Goal: Task Accomplishment & Management: Complete application form

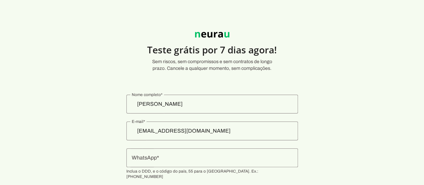
scroll to position [34, 0]
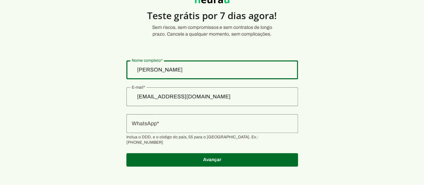
drag, startPoint x: 226, startPoint y: 68, endPoint x: 133, endPoint y: 70, distance: 93.6
click at [133, 70] on section "Teste grátis por 7 dias agora! Sem riscos, sem compromissos e sem contratos de …" at bounding box center [212, 78] width 424 height 192
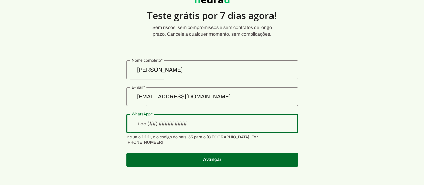
click at [191, 128] on div at bounding box center [212, 123] width 172 height 19
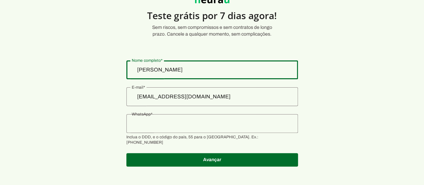
drag, startPoint x: 239, startPoint y: 72, endPoint x: 86, endPoint y: 49, distance: 154.5
click at [86, 49] on section "Teste grátis por 7 dias agora! Sem riscos, sem compromissos e sem contratos de …" at bounding box center [212, 78] width 424 height 192
type input "M"
type md-outlined-text-field "M"
type input "[PERSON_NAME]"
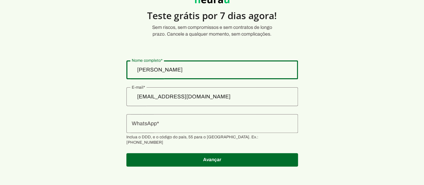
type md-outlined-text-field "[PERSON_NAME]"
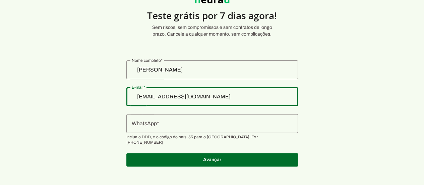
drag, startPoint x: 215, startPoint y: 98, endPoint x: 79, endPoint y: 101, distance: 135.8
click at [79, 101] on section "Teste grátis por 7 dias agora! Sem riscos, sem compromissos e sem contratos de …" at bounding box center [212, 78] width 424 height 192
click at [192, 99] on input "[EMAIL_ADDRESS][DOMAIN_NAME]" at bounding box center [212, 97] width 161 height 8
click at [218, 100] on input "[EMAIL_ADDRESS][DOMAIN_NAME]" at bounding box center [212, 97] width 161 height 8
click at [202, 94] on input "[EMAIL_ADDRESS][DOMAIN_NAME]" at bounding box center [212, 97] width 161 height 8
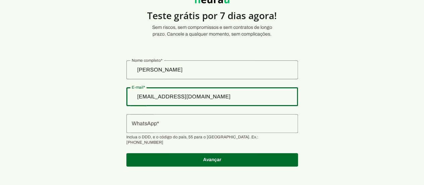
drag, startPoint x: 202, startPoint y: 94, endPoint x: 204, endPoint y: 102, distance: 8.7
click at [202, 94] on input "[EMAIL_ADDRESS][DOMAIN_NAME]" at bounding box center [212, 97] width 161 height 8
click at [184, 97] on input "[EMAIL_ADDRESS][DOMAIN_NAME]" at bounding box center [212, 97] width 161 height 8
click at [212, 98] on input "[EMAIL_ADDRESS][DOMAIN_NAME]" at bounding box center [212, 97] width 161 height 8
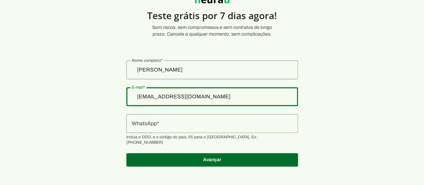
click at [212, 98] on input "[EMAIL_ADDRESS][DOMAIN_NAME]" at bounding box center [212, 97] width 161 height 8
click at [214, 96] on input "[EMAIL_ADDRESS][DOMAIN_NAME]" at bounding box center [212, 97] width 161 height 8
drag, startPoint x: 214, startPoint y: 96, endPoint x: 142, endPoint y: 92, distance: 71.5
click at [142, 92] on div "[EMAIL_ADDRESS][DOMAIN_NAME]" at bounding box center [212, 96] width 172 height 19
click at [231, 82] on authentication-accreditor at bounding box center [212, 113] width 172 height 122
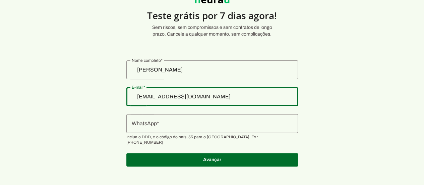
click at [233, 73] on input "Mariana Teixeira Silveira Mendes Vilasboas Alves" at bounding box center [212, 70] width 161 height 8
drag, startPoint x: 208, startPoint y: 88, endPoint x: 209, endPoint y: 94, distance: 5.8
click at [209, 94] on div "[EMAIL_ADDRESS][DOMAIN_NAME]" at bounding box center [212, 96] width 172 height 19
click at [138, 107] on section "Teste grátis por 7 dias agora! Sem riscos, sem compromissos e sem contratos de …" at bounding box center [212, 78] width 424 height 192
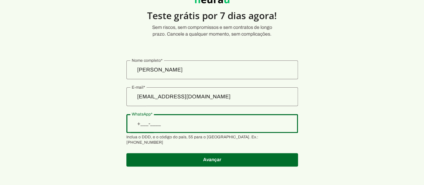
click at [155, 122] on input "WhatsApp" at bounding box center [212, 123] width 161 height 8
type input "+1(___)___-____"
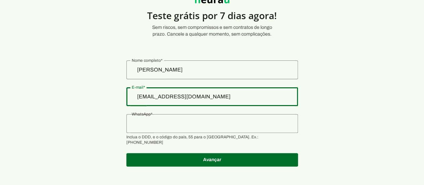
click at [186, 99] on input "[EMAIL_ADDRESS][DOMAIN_NAME]" at bounding box center [212, 97] width 161 height 8
click at [101, 108] on section "Teste grátis por 7 dias agora! Sem riscos, sem compromissos e sem contratos de …" at bounding box center [212, 78] width 424 height 192
click at [137, 53] on section "Teste grátis por 7 dias agora! Sem riscos, sem compromissos e sem contratos de …" at bounding box center [212, 78] width 424 height 192
click at [195, 89] on div "[EMAIL_ADDRESS][DOMAIN_NAME]" at bounding box center [212, 96] width 172 height 19
click at [194, 95] on input "[EMAIL_ADDRESS][DOMAIN_NAME]" at bounding box center [212, 97] width 161 height 8
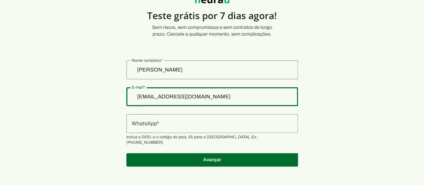
drag, startPoint x: 194, startPoint y: 95, endPoint x: 187, endPoint y: 99, distance: 8.0
click at [190, 98] on input "[EMAIL_ADDRESS][DOMAIN_NAME]" at bounding box center [212, 97] width 161 height 8
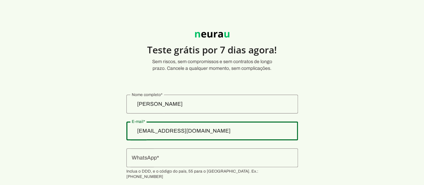
click at [196, 134] on input "[EMAIL_ADDRESS][DOMAIN_NAME]" at bounding box center [212, 131] width 161 height 8
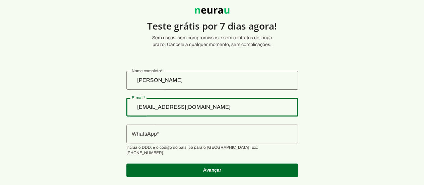
scroll to position [34, 0]
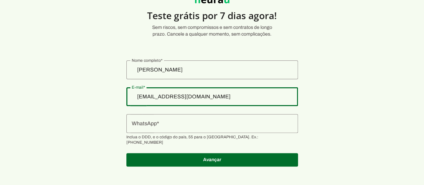
click at [347, 96] on section "Teste grátis por 7 dias agora! Sem riscos, sem compromissos e sem contratos de …" at bounding box center [212, 78] width 424 height 192
click at [218, 119] on input "WhatsApp" at bounding box center [212, 123] width 161 height 8
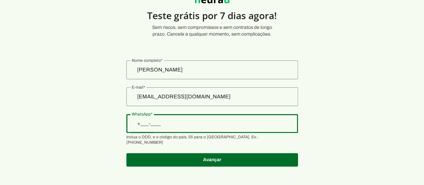
click at [221, 95] on input "[EMAIL_ADDRESS][DOMAIN_NAME]" at bounding box center [212, 97] width 161 height 8
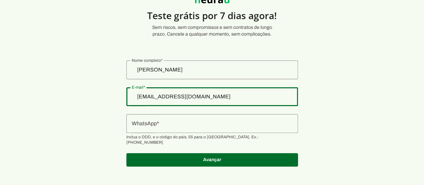
click at [302, 96] on section "Teste grátis por 7 dias agora! Sem riscos, sem compromissos e sem contratos de …" at bounding box center [212, 78] width 424 height 192
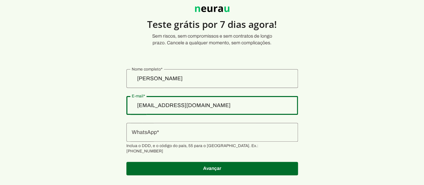
scroll to position [24, 0]
